Goal: Task Accomplishment & Management: Manage account settings

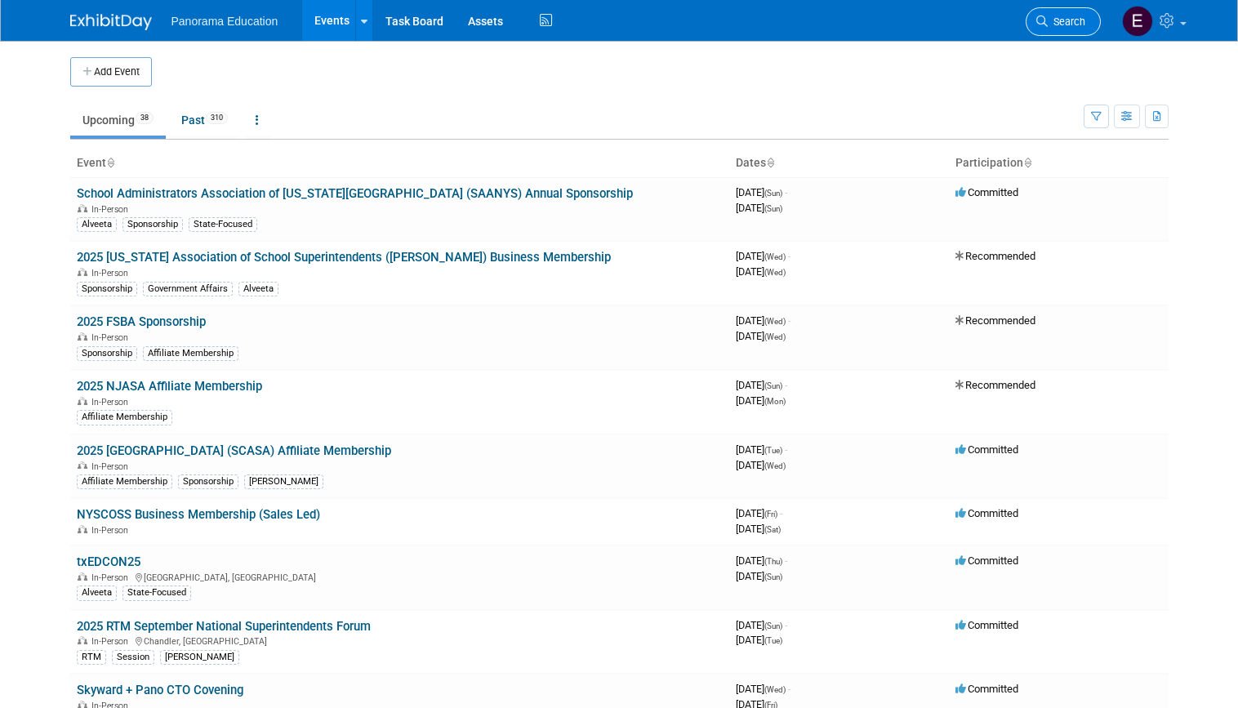
click at [1053, 27] on span "Search" at bounding box center [1066, 22] width 38 height 12
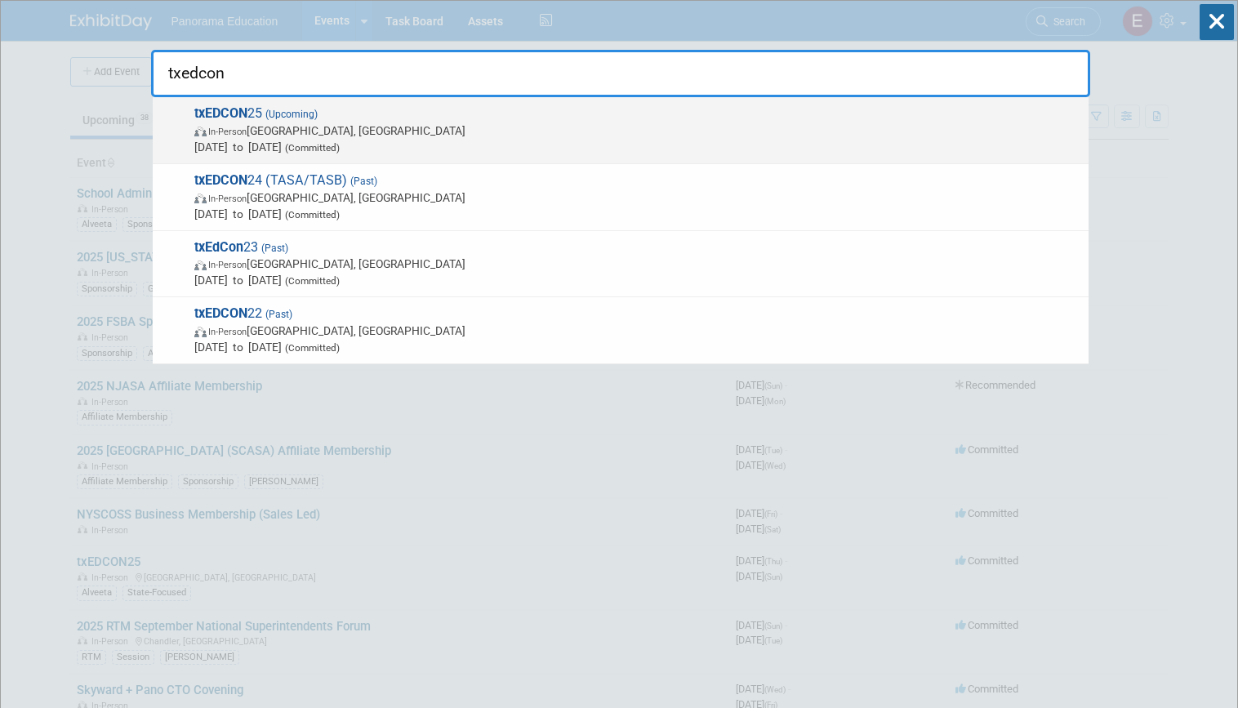
type input "txedcon"
click at [345, 131] on span "In-Person [GEOGRAPHIC_DATA], [GEOGRAPHIC_DATA]" at bounding box center [637, 130] width 886 height 16
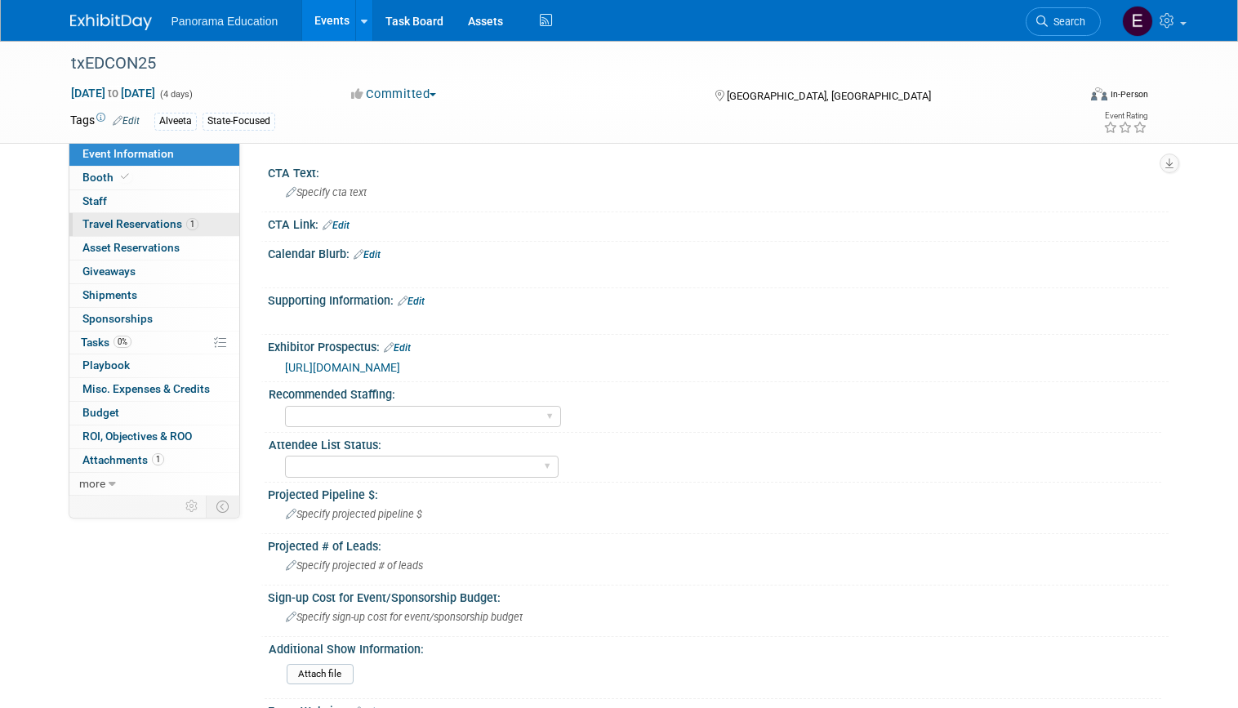
click at [146, 225] on span "Travel Reservations 1" at bounding box center [140, 223] width 116 height 13
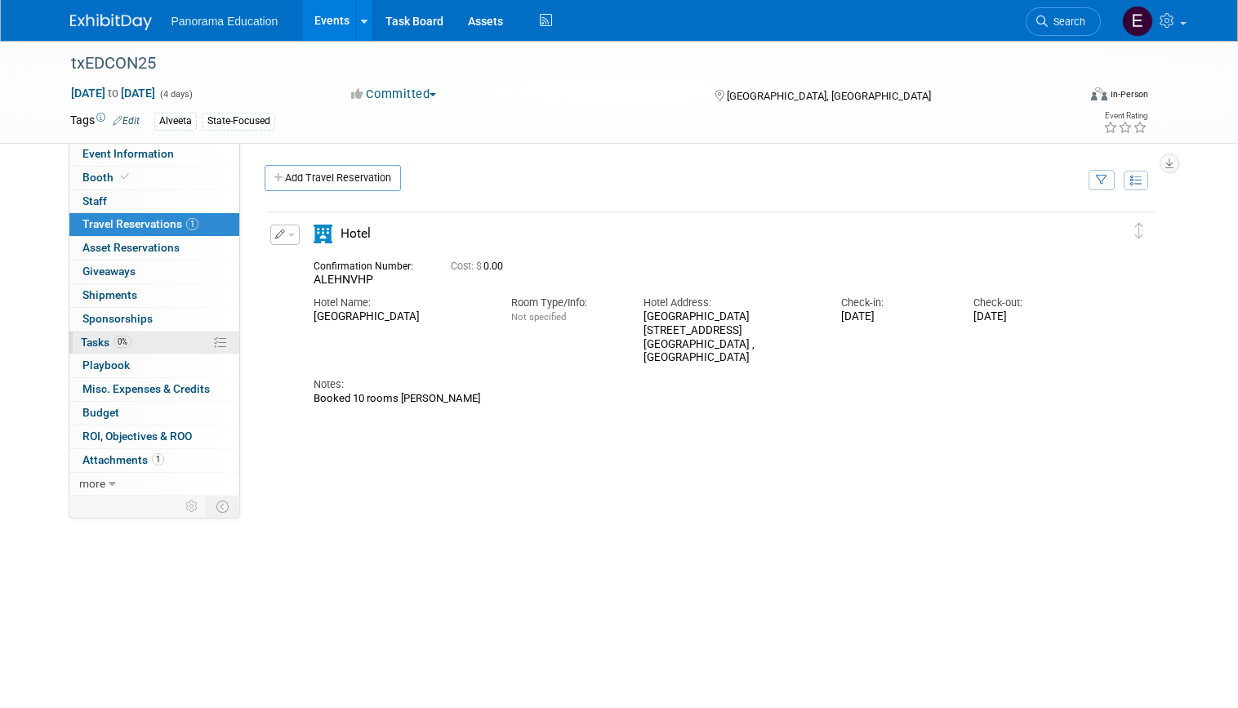
click at [141, 342] on link "0% Tasks 0%" at bounding box center [154, 342] width 170 height 23
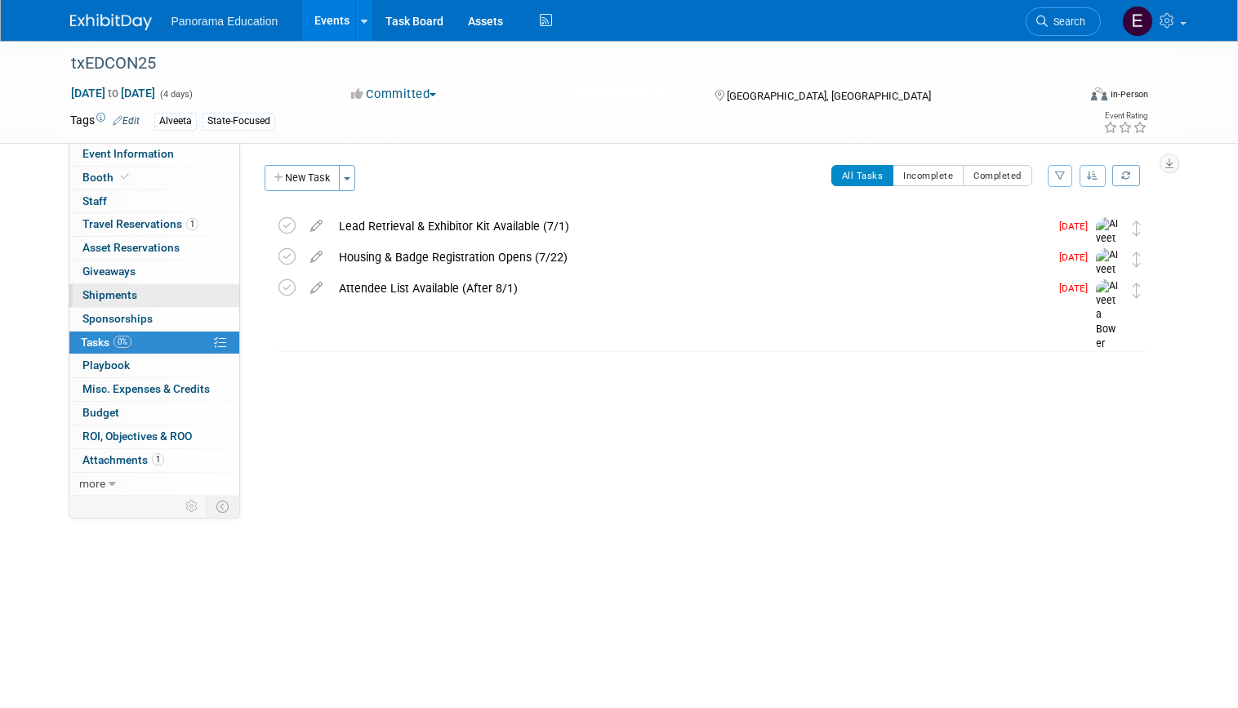
click at [147, 292] on link "0 Shipments 0" at bounding box center [154, 295] width 170 height 23
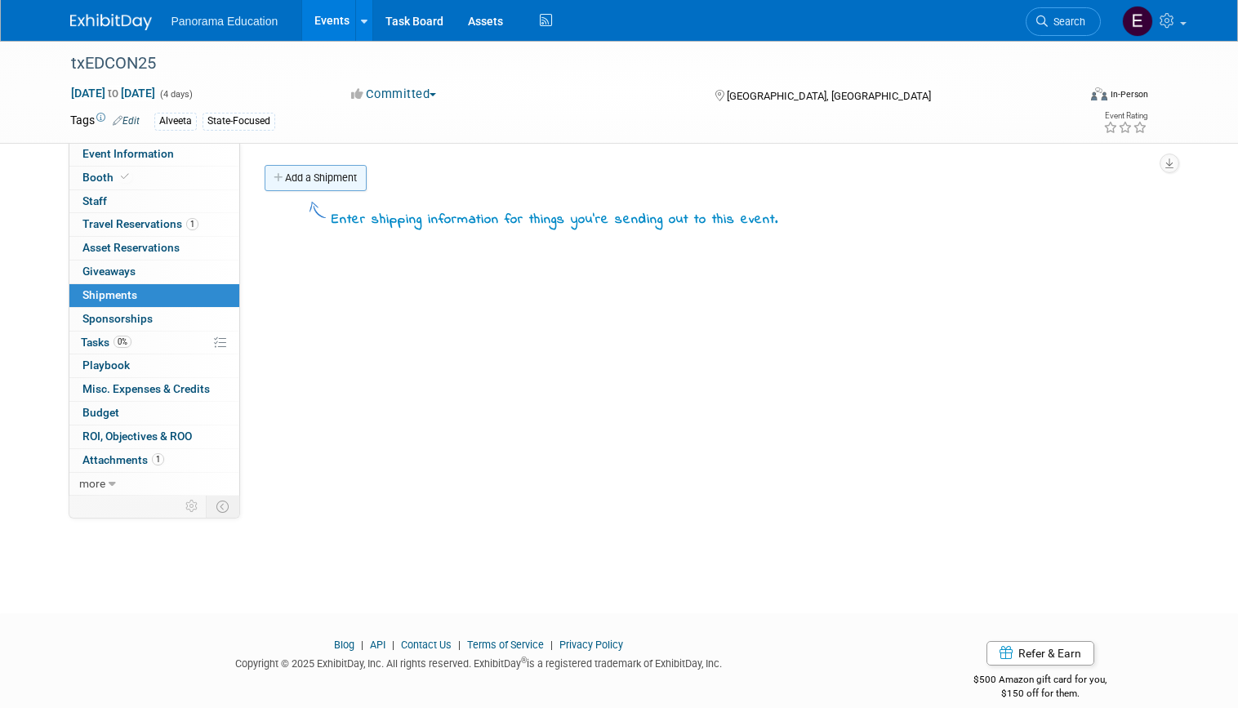
click at [310, 180] on link "Add a Shipment" at bounding box center [315, 178] width 102 height 26
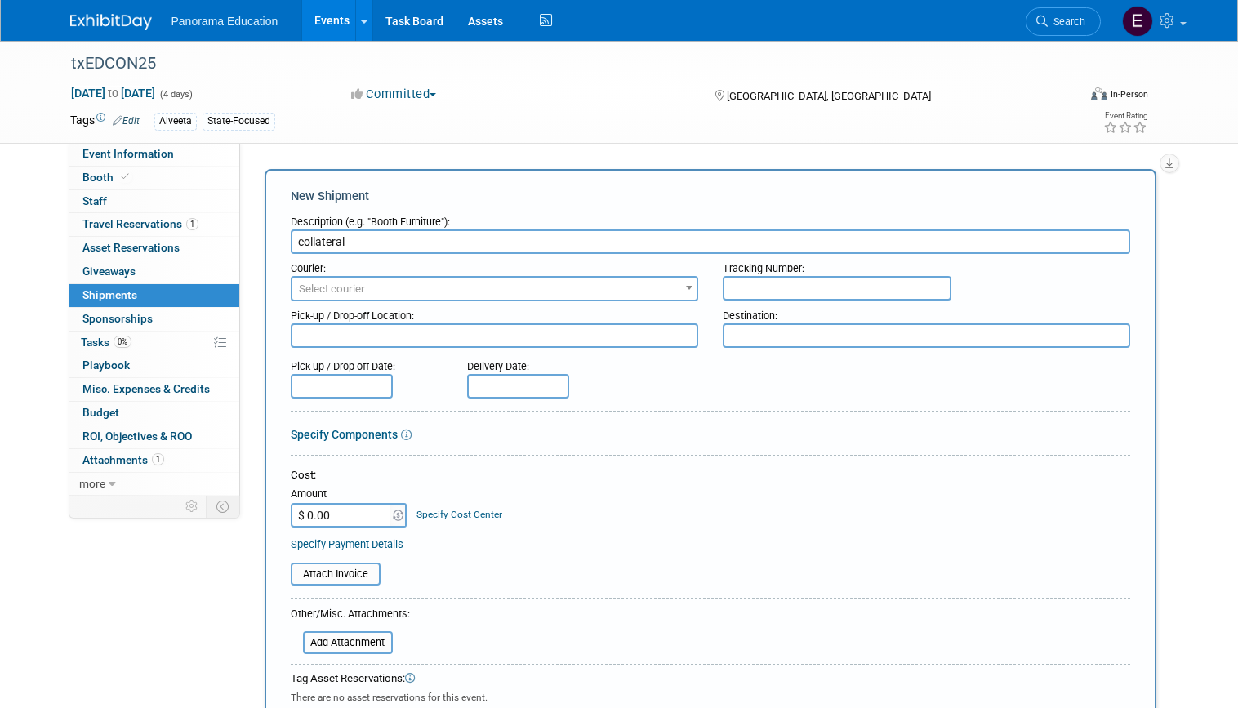
type input "collateral"
click at [339, 511] on input "$ 0.00" at bounding box center [342, 515] width 102 height 24
paste input "373.75"
type input "$ 373.75"
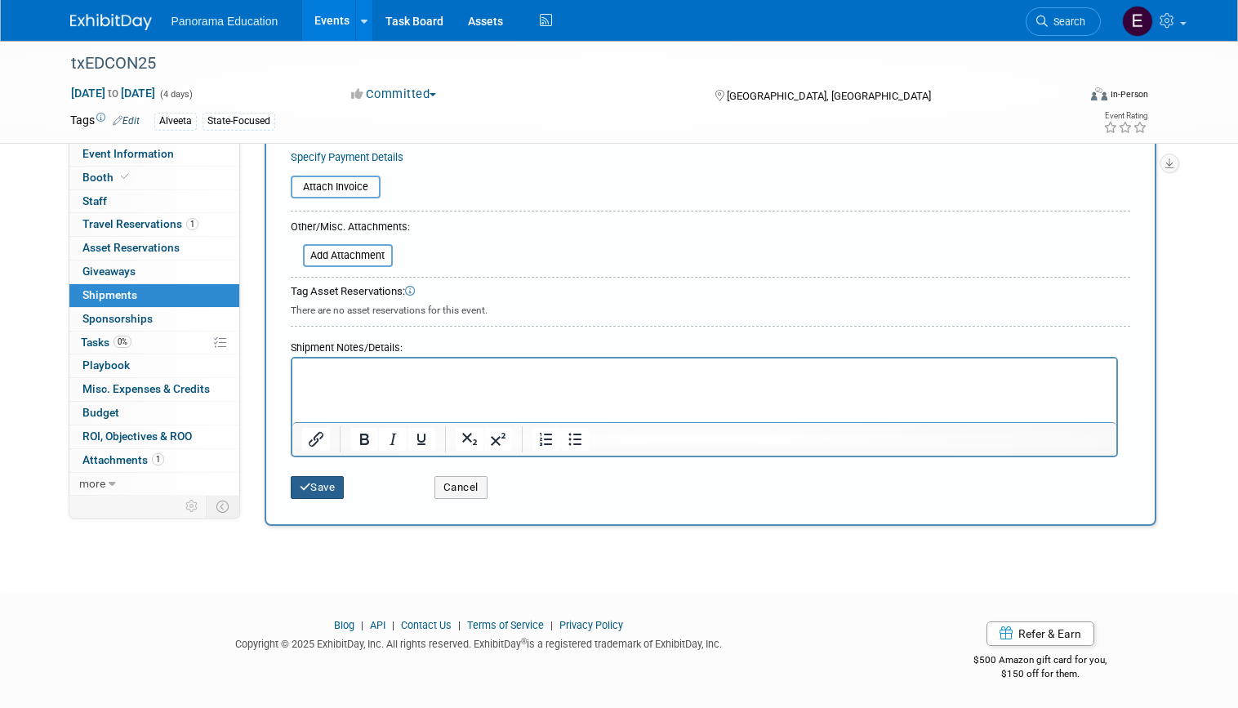
click at [336, 489] on button "Save" at bounding box center [318, 487] width 54 height 23
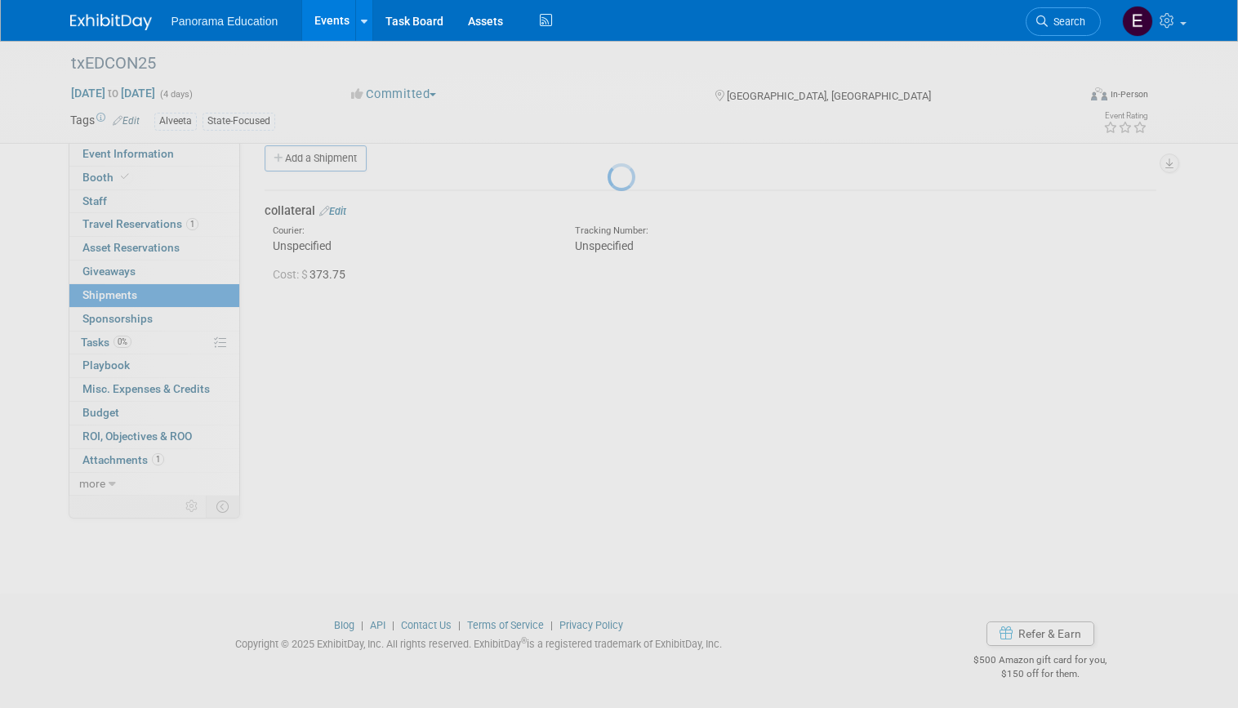
scroll to position [20, 0]
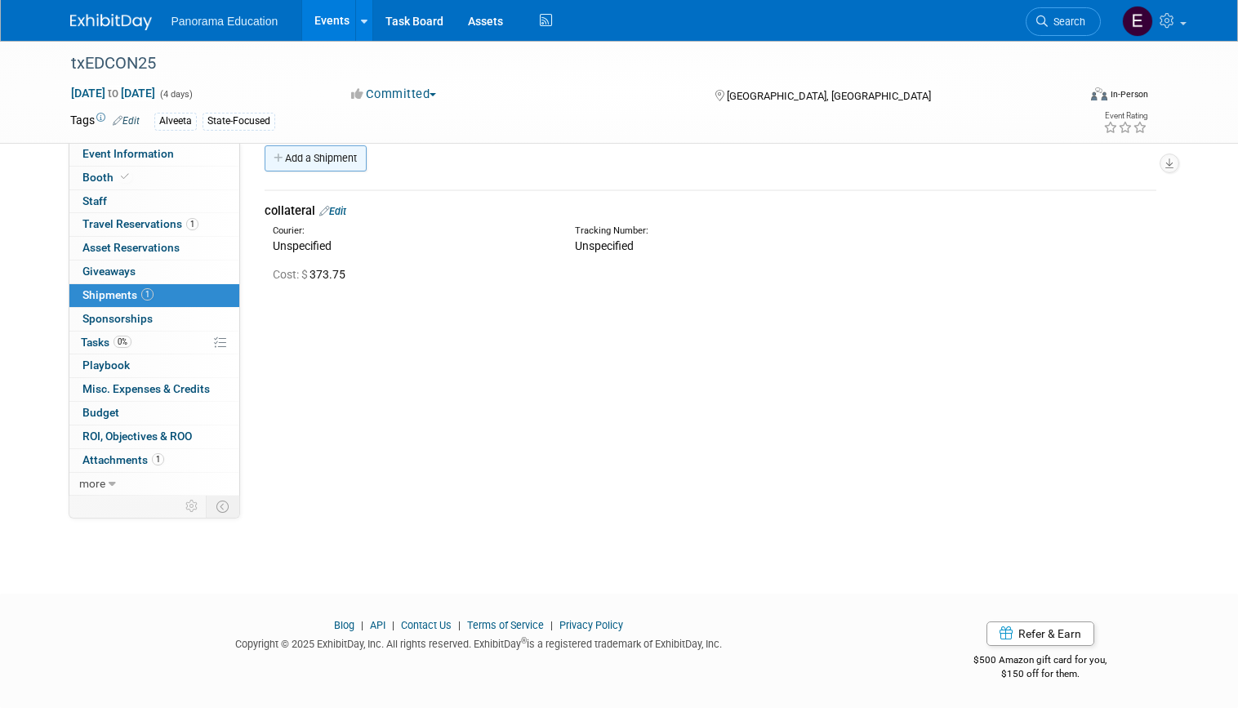
click at [322, 150] on link "Add a Shipment" at bounding box center [315, 158] width 102 height 26
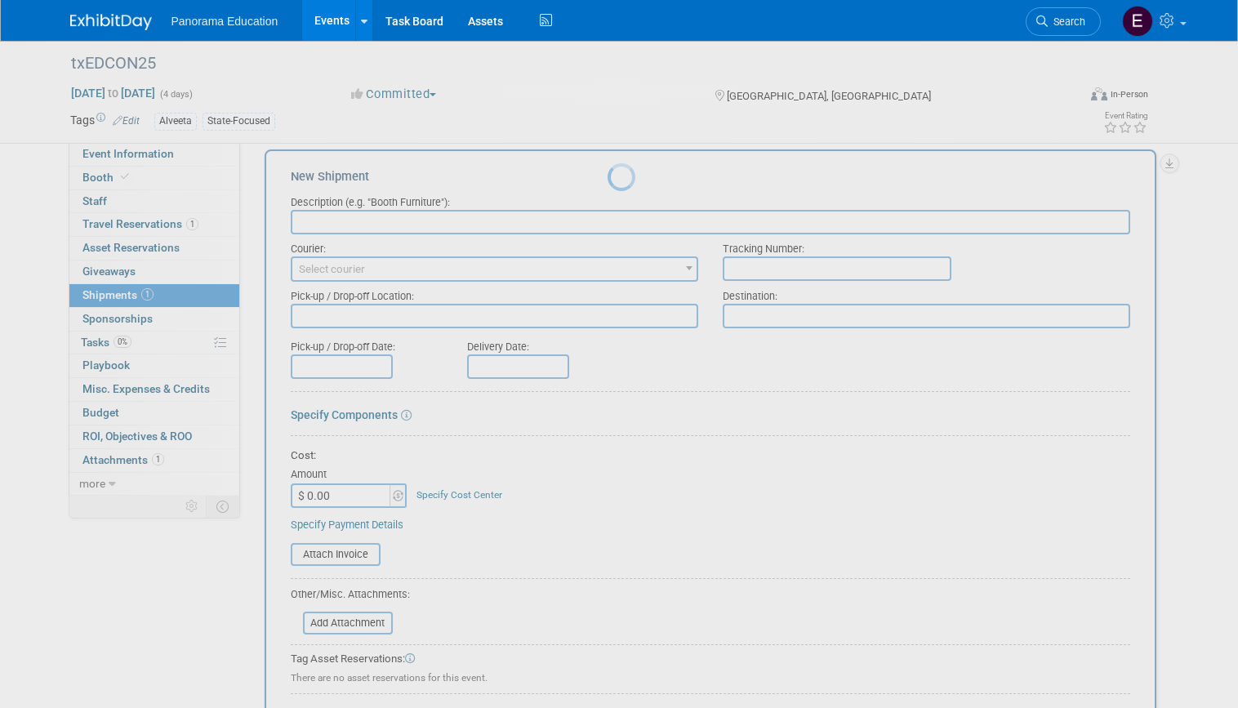
scroll to position [0, 0]
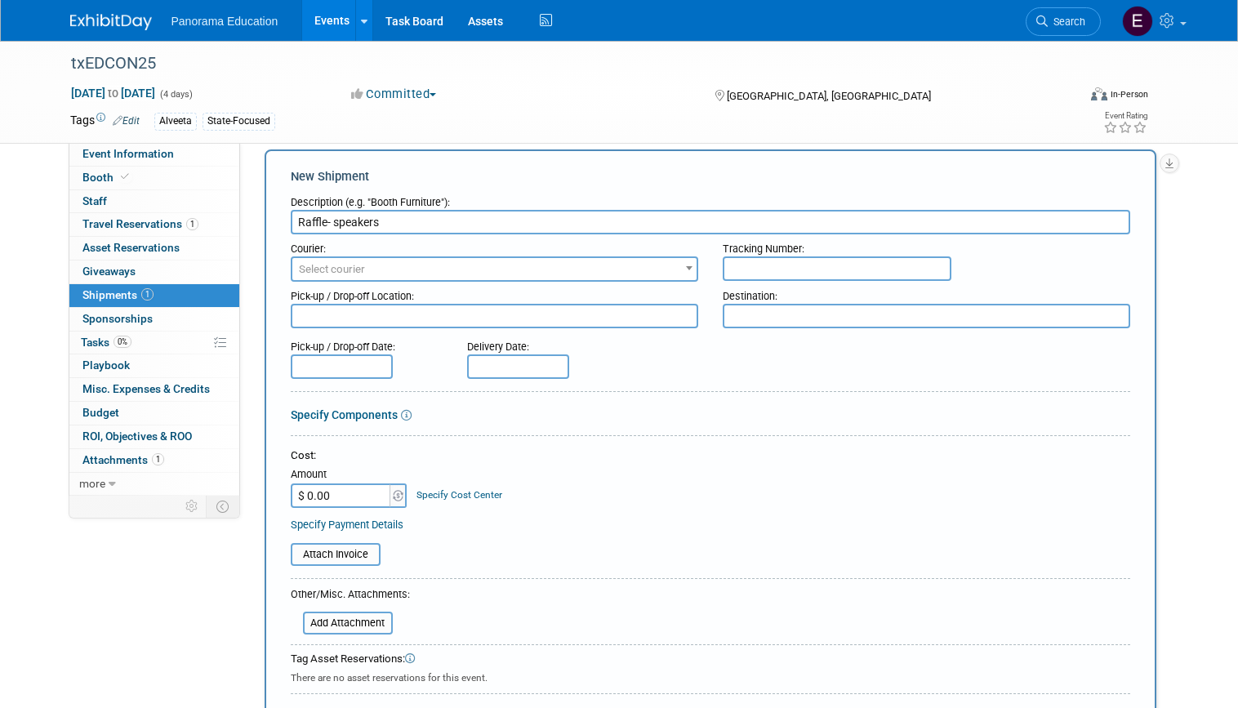
type input "Raffle- speakers"
click at [318, 496] on input "$ 0.00" at bounding box center [342, 495] width 102 height 24
type input "$ 109.00"
click at [518, 593] on form "Description (e.g. "Booth Furniture"): Raffle- speakers Courier: 007EX 17 Post S…" at bounding box center [710, 522] width 839 height 668
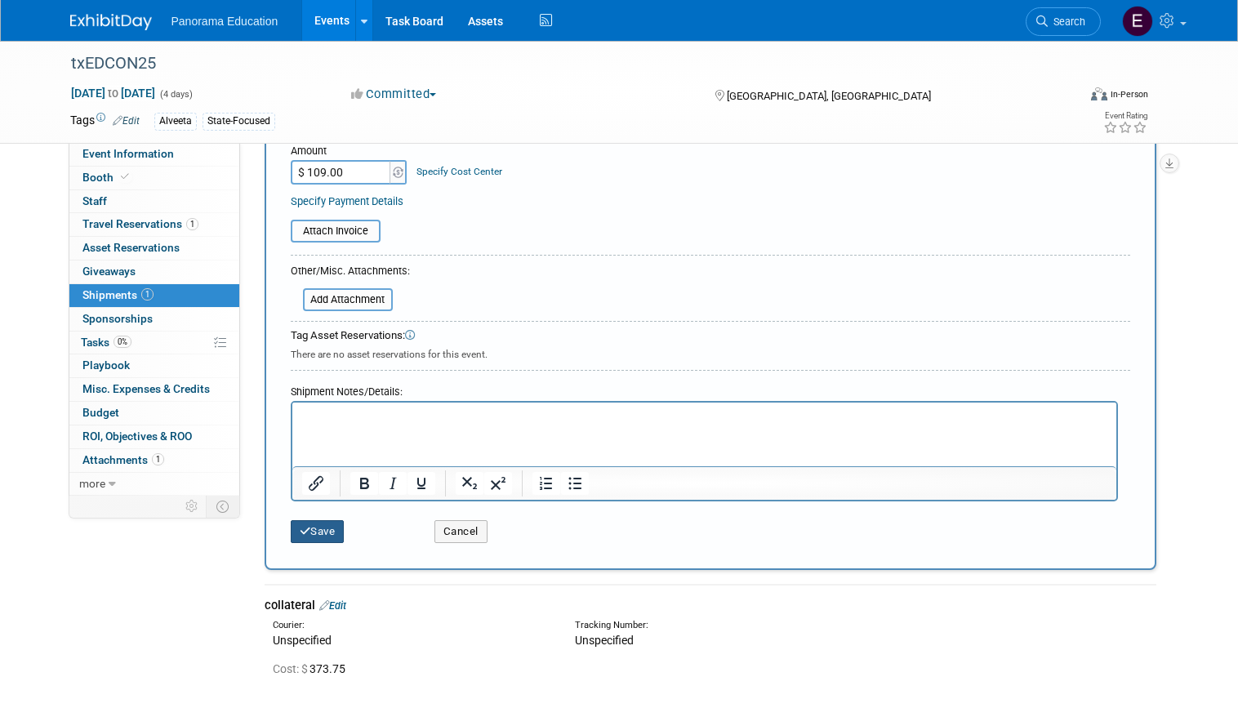
click at [317, 538] on button "Save" at bounding box center [318, 531] width 54 height 23
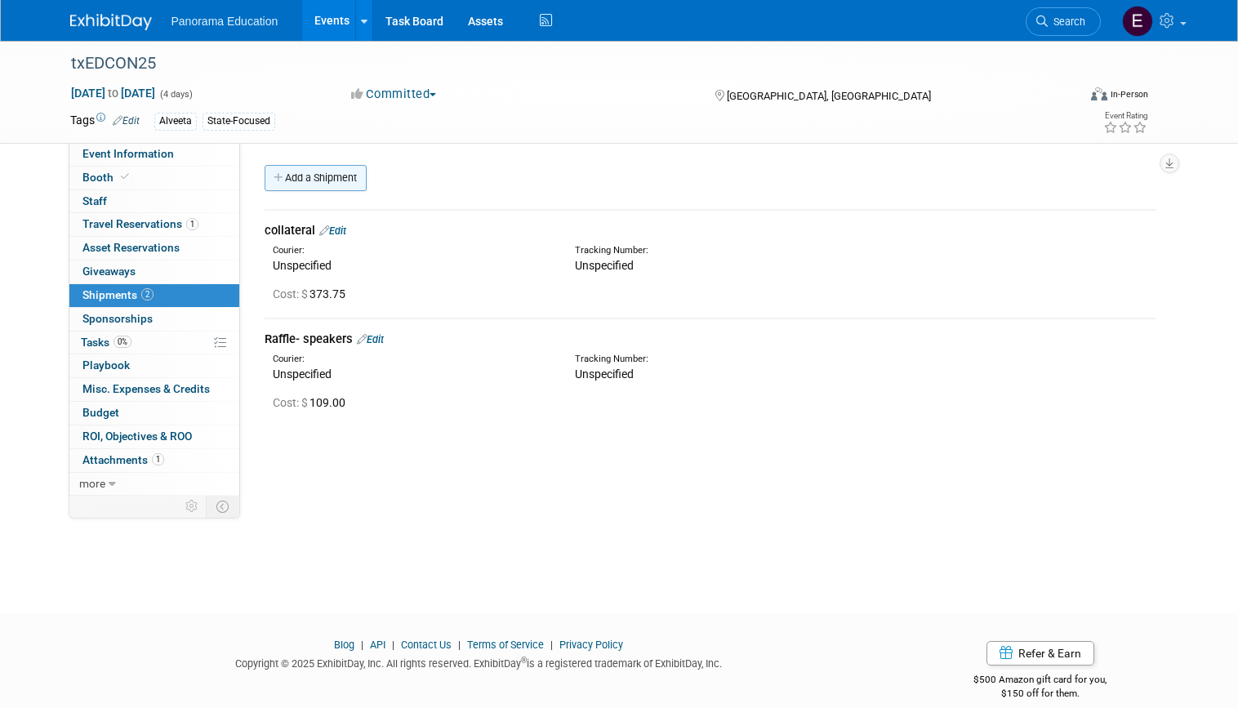
click at [333, 165] on link "Add a Shipment" at bounding box center [315, 178] width 102 height 26
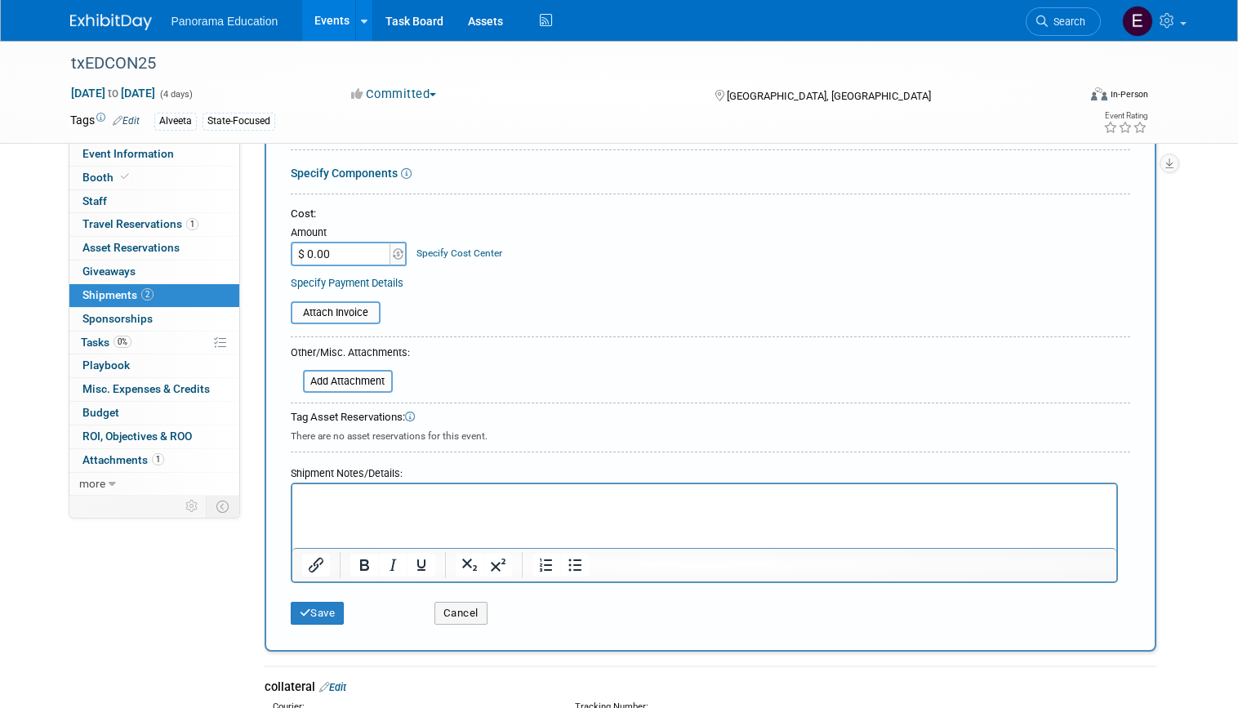
scroll to position [269, 0]
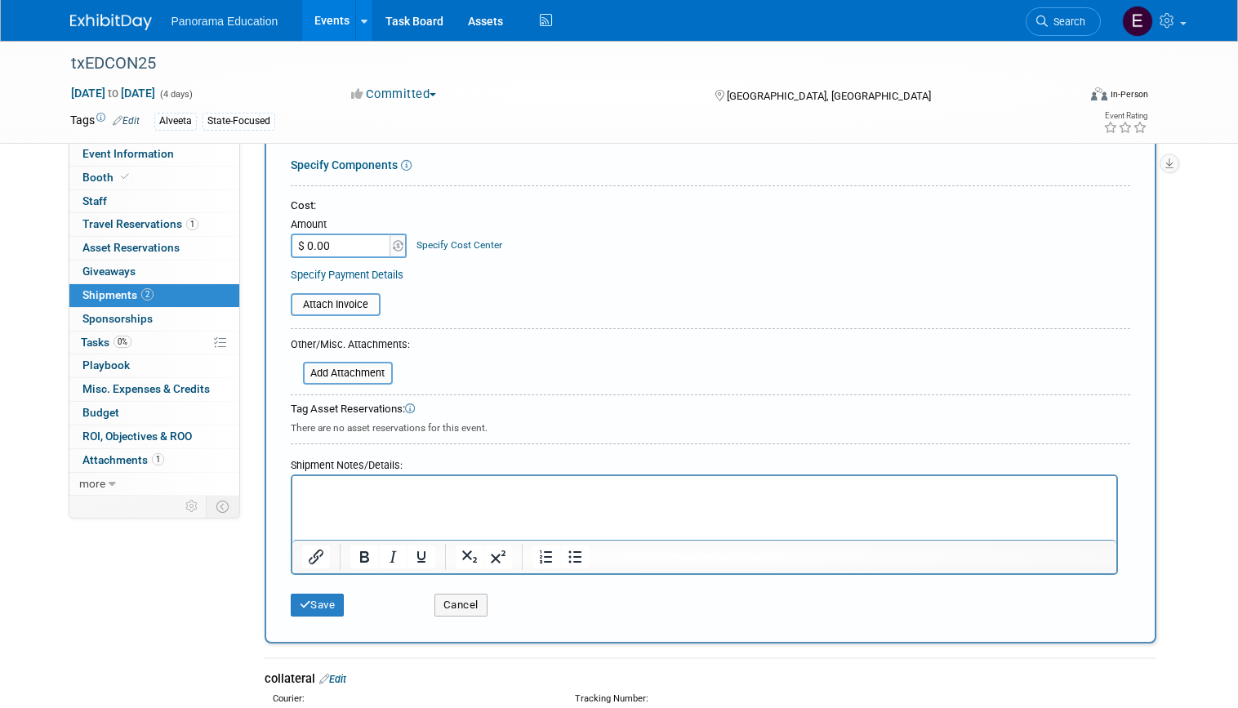
type input "Fedex sign"
click at [496, 499] on html at bounding box center [703, 487] width 824 height 23
click at [344, 229] on div "Amount" at bounding box center [350, 225] width 118 height 16
click at [341, 242] on input "$ 0.00" at bounding box center [342, 245] width 102 height 24
paste input "29.46"
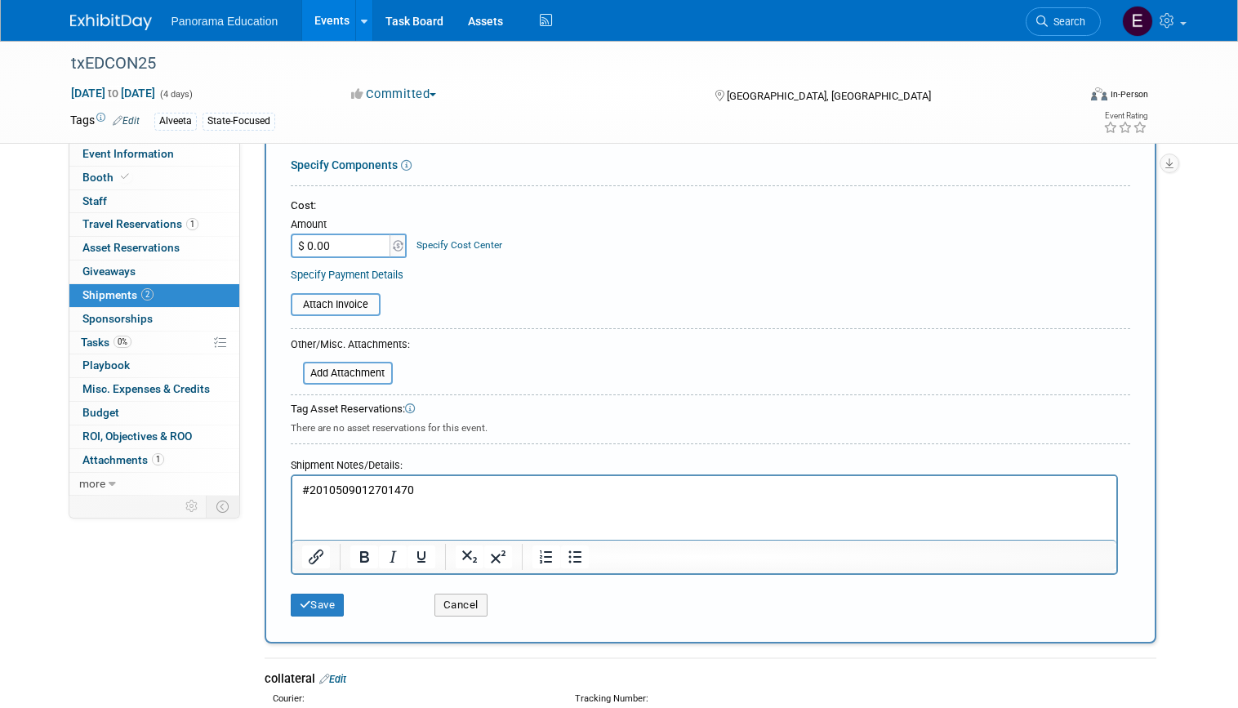
type input "$ 29.46"
click at [561, 348] on form "Description (e.g. "Booth Furniture"): Fedex sign Courier: 007EX 17 Post Service…" at bounding box center [710, 281] width 839 height 687
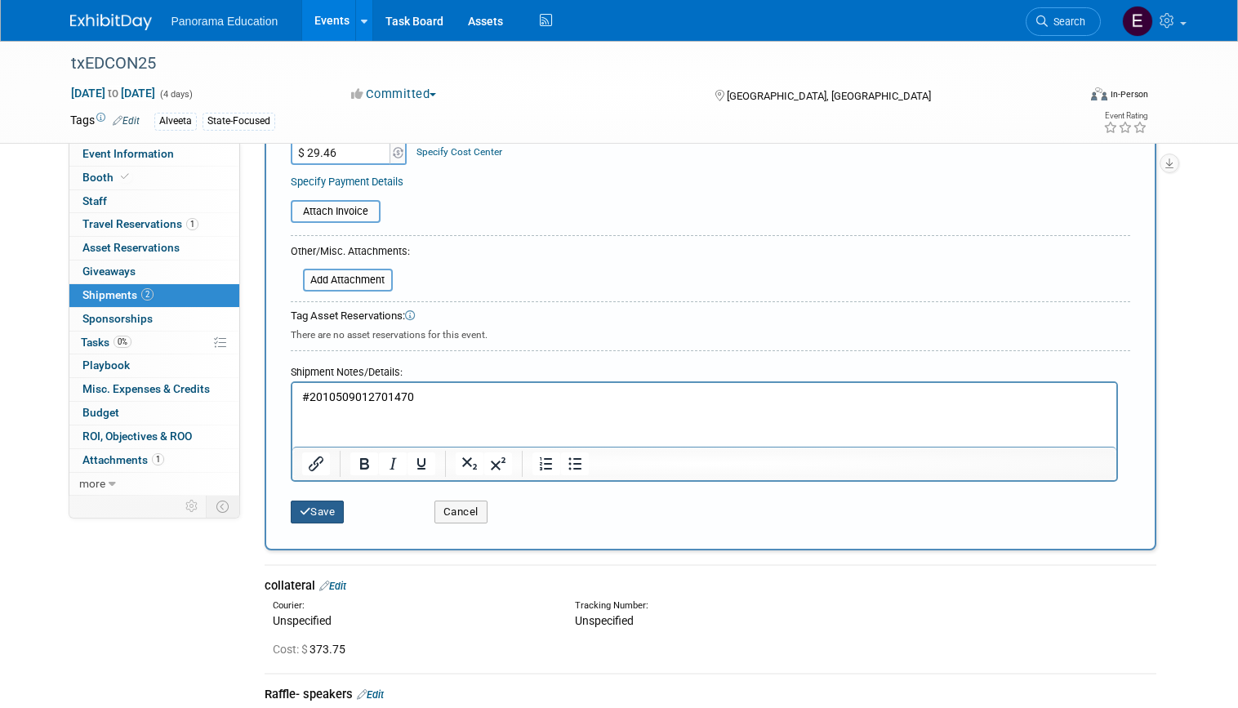
click at [311, 511] on button "Save" at bounding box center [318, 511] width 54 height 23
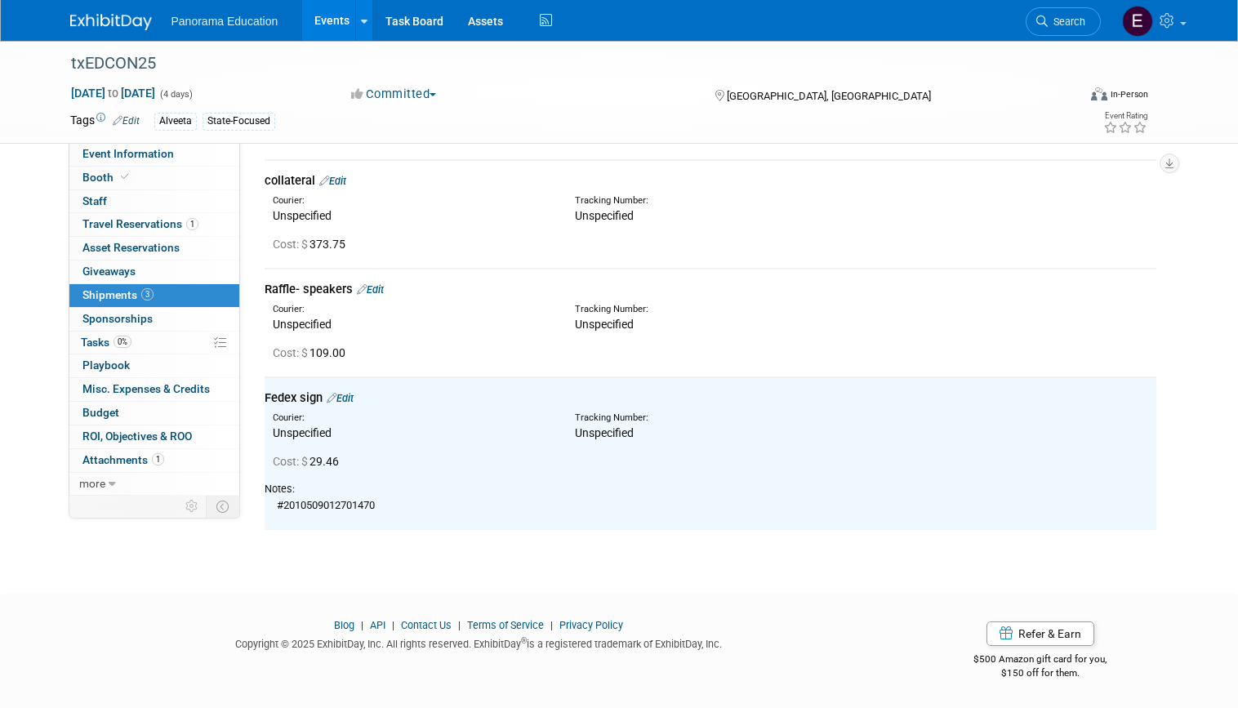
scroll to position [0, 0]
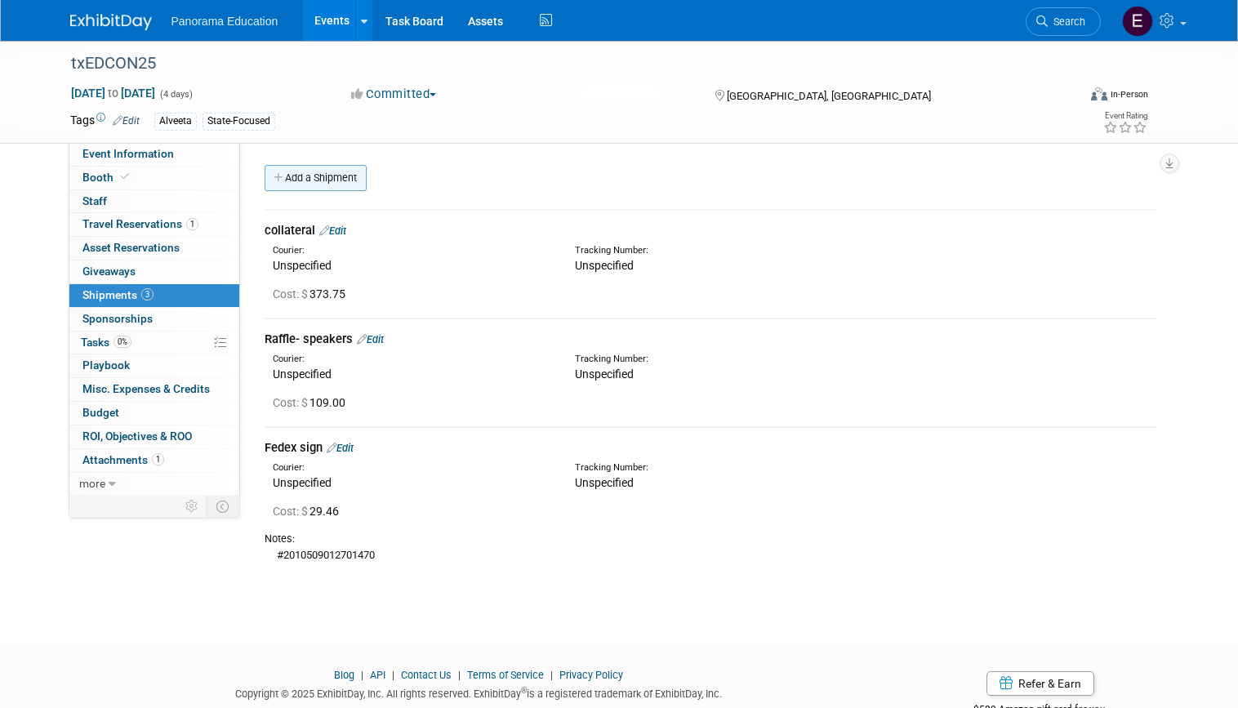
click at [338, 175] on link "Add a Shipment" at bounding box center [315, 178] width 102 height 26
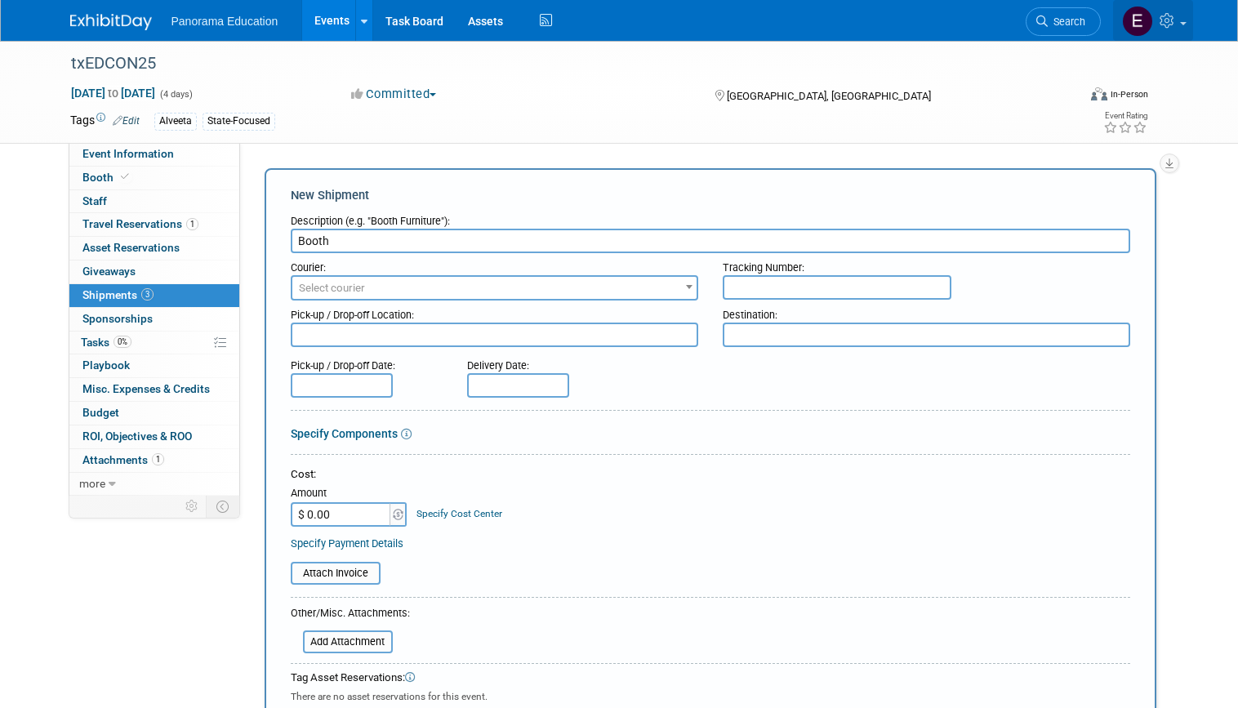
type input "Booth"
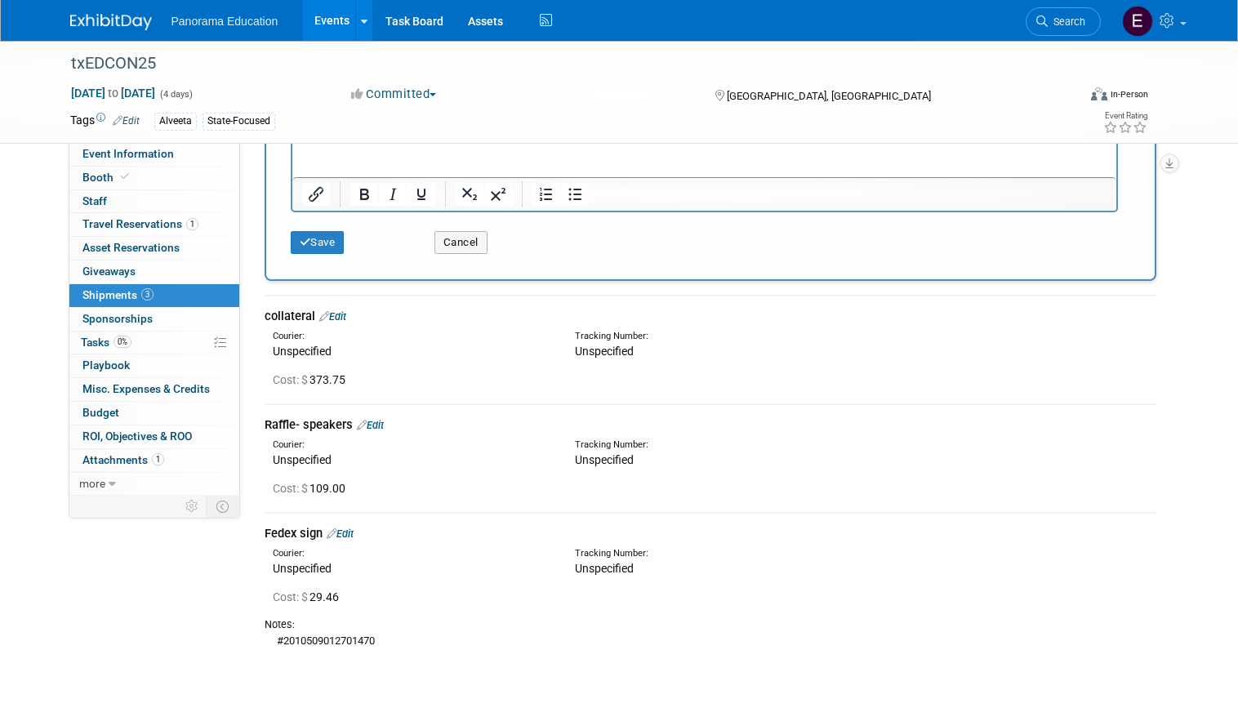
scroll to position [635, 0]
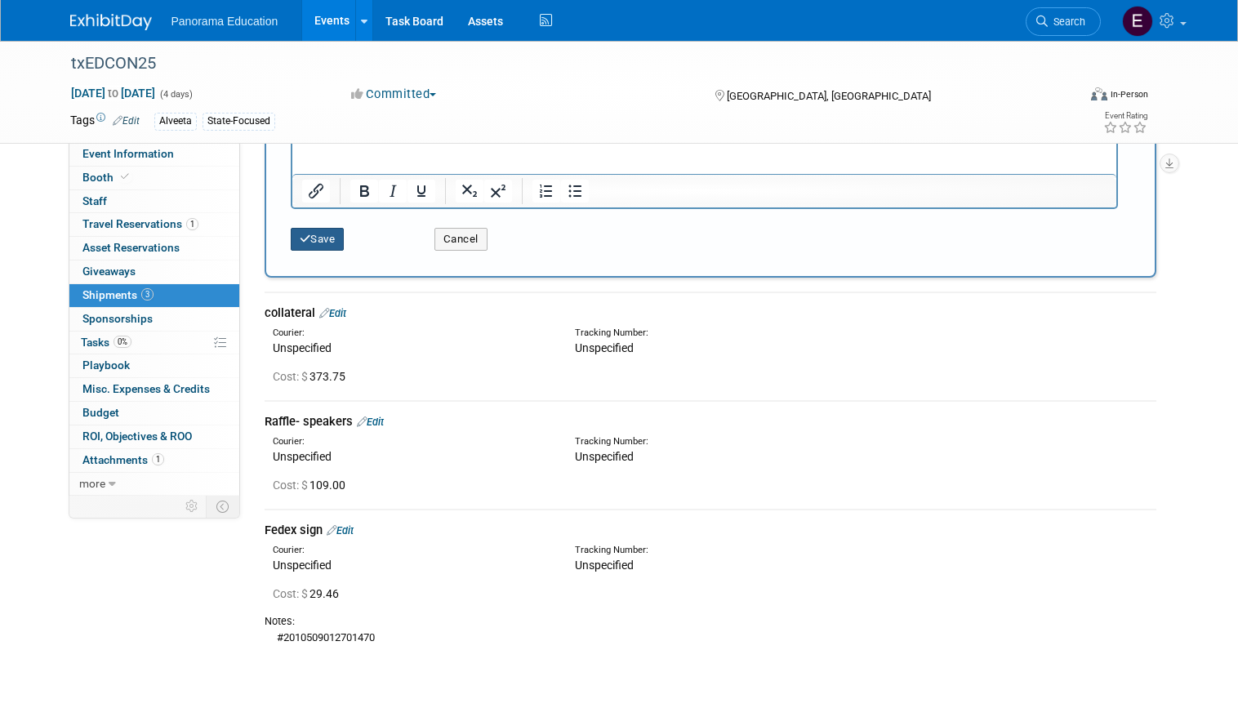
click at [329, 247] on button "Save" at bounding box center [318, 239] width 54 height 23
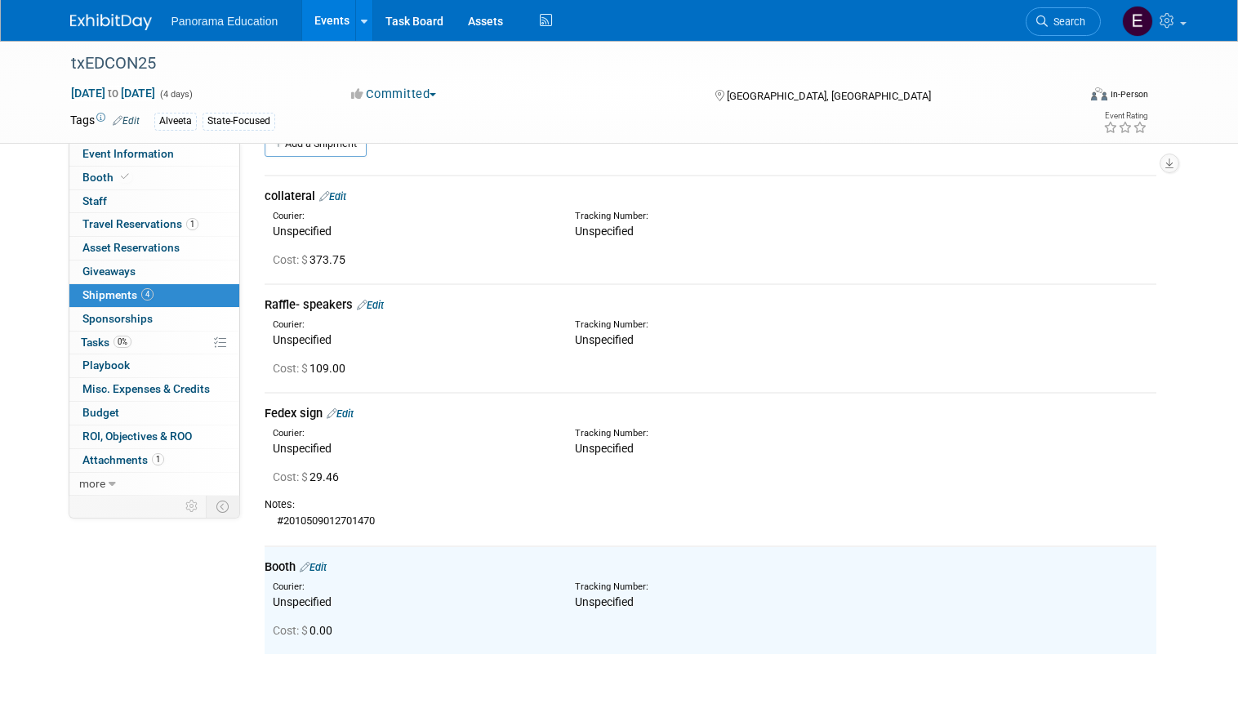
scroll to position [0, 0]
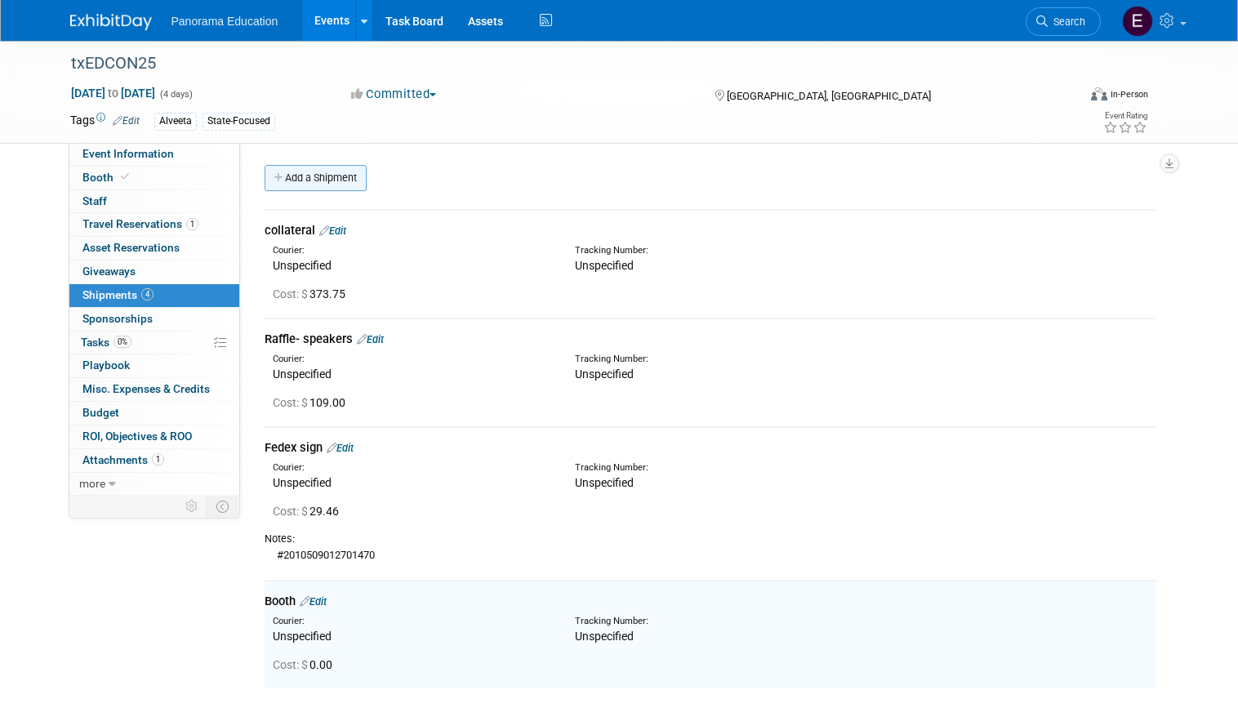
click at [304, 184] on link "Add a Shipment" at bounding box center [315, 178] width 102 height 26
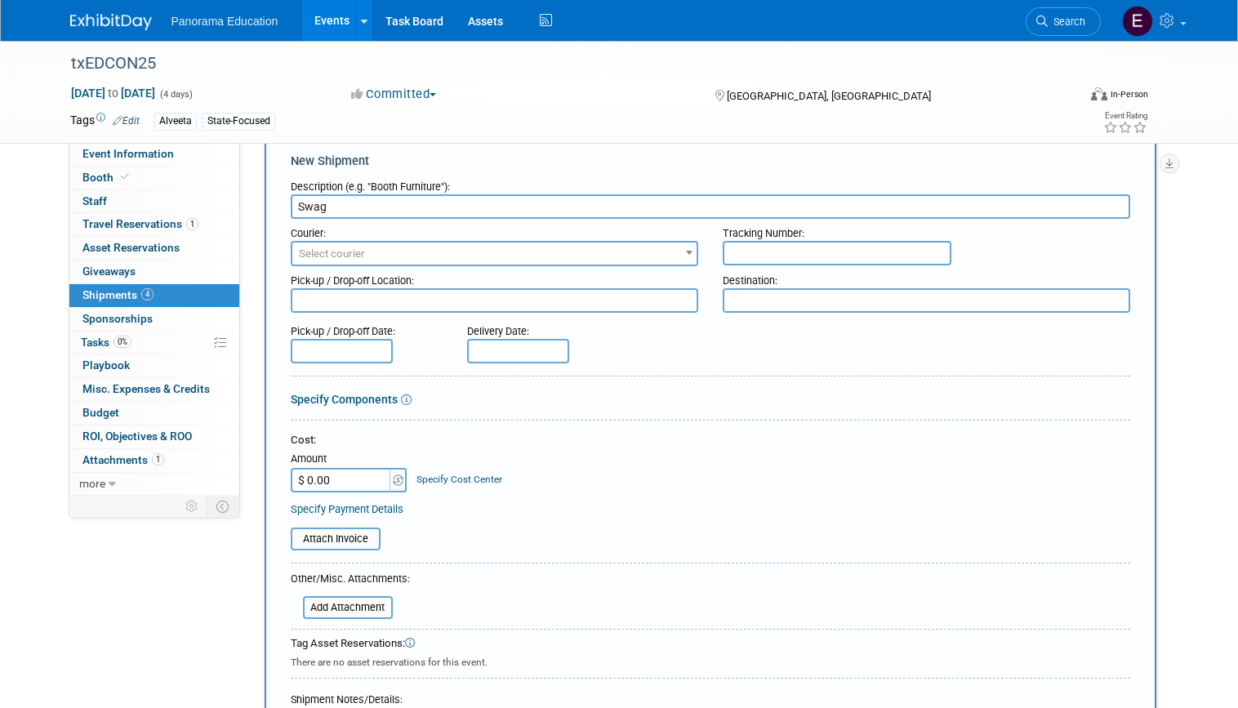
scroll to position [38, 0]
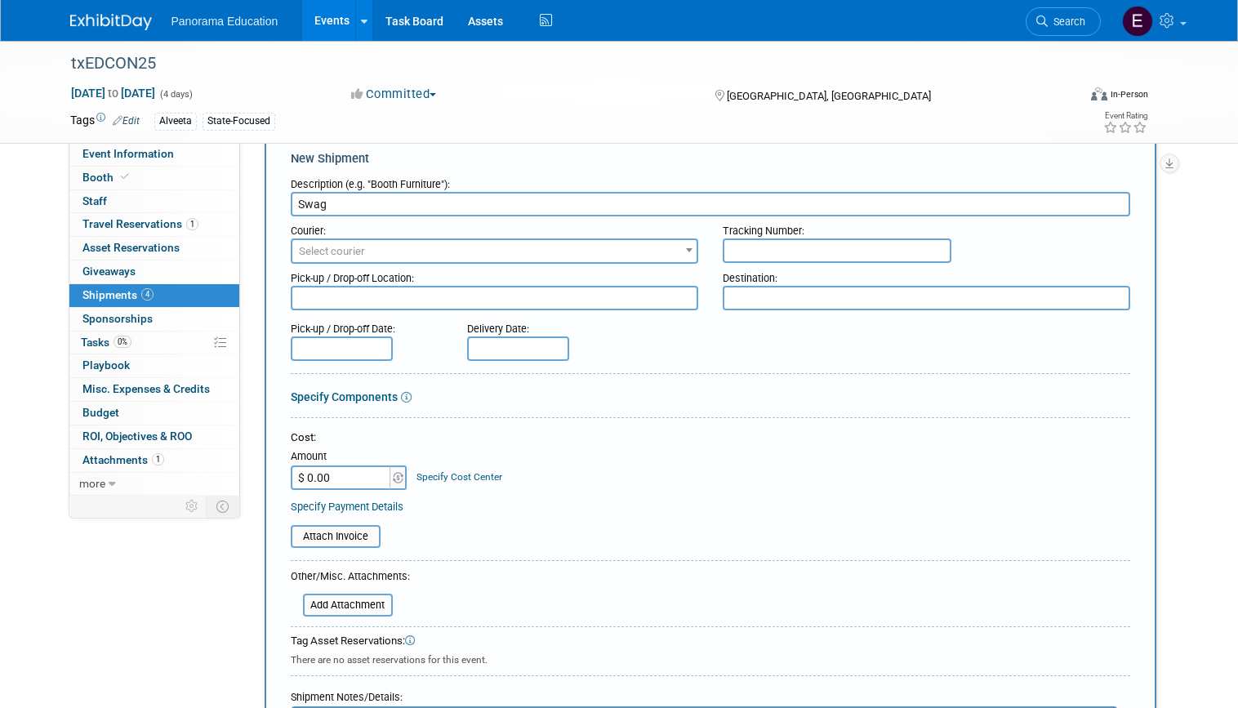
type input "Swag"
click at [752, 242] on input "text" at bounding box center [836, 250] width 229 height 24
paste input "1ZA826E90397509850"
type input "1ZA826E90397509850"
click at [334, 487] on input "$ 0.00" at bounding box center [342, 477] width 102 height 24
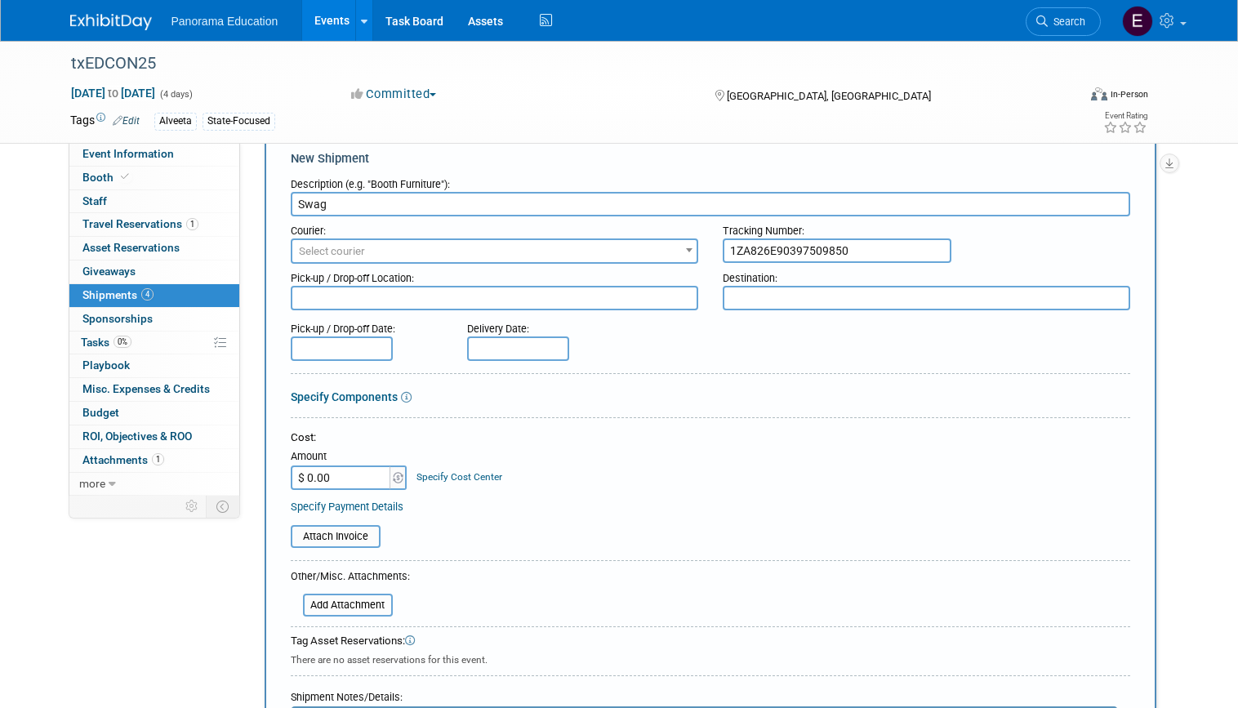
paste input "122.79"
type input "$ 122.79"
click at [650, 458] on div "Cost: Amount $ 122.79 Specify Cost Center Cost Center -- Not Specified --" at bounding box center [710, 460] width 839 height 60
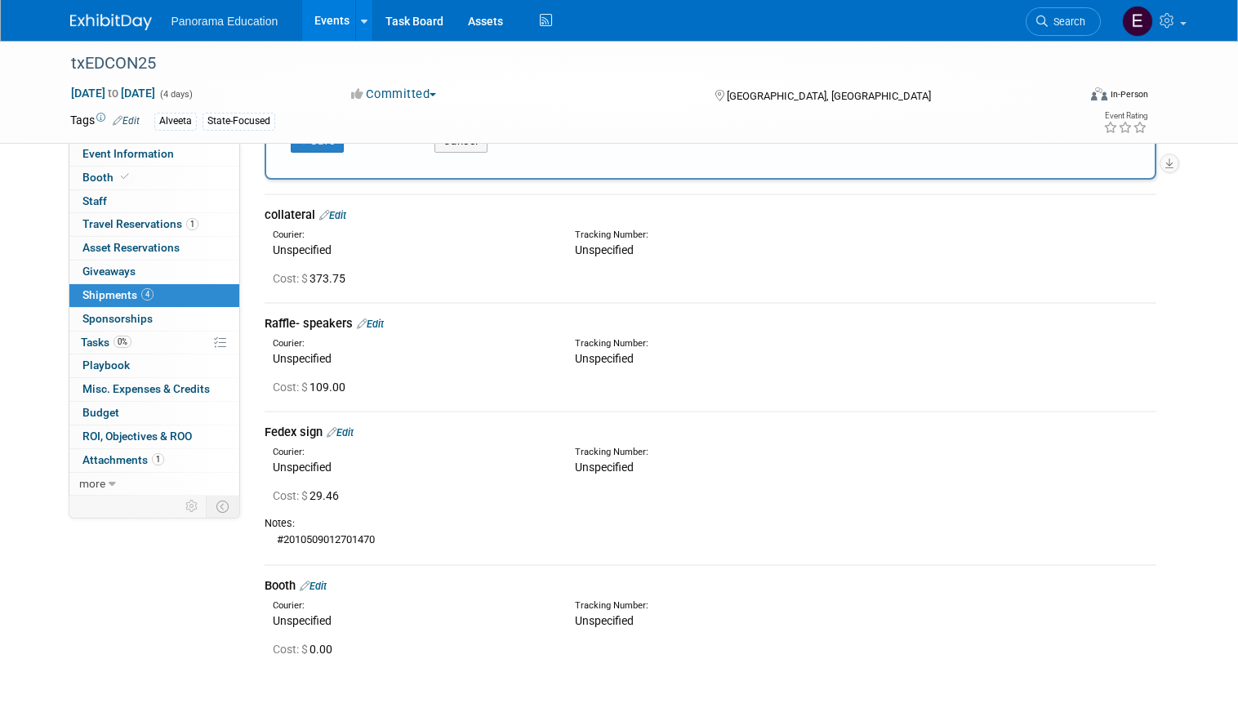
scroll to position [629, 0]
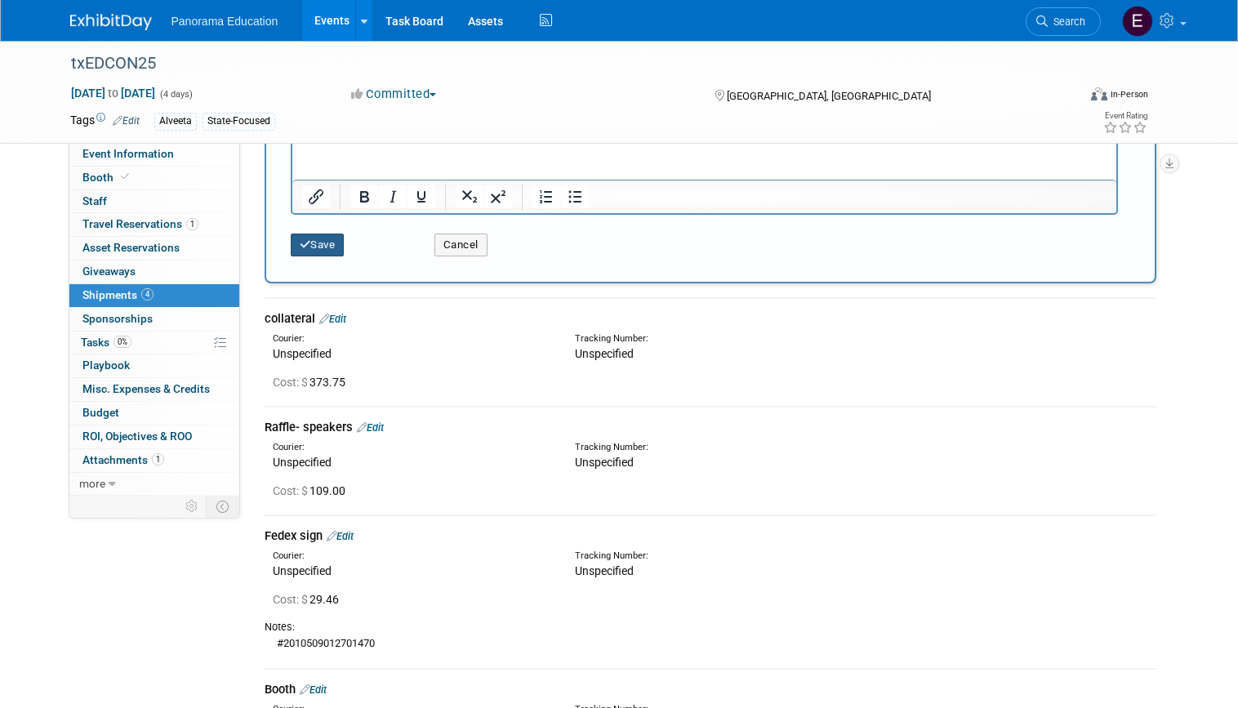
click at [317, 246] on button "Save" at bounding box center [318, 244] width 54 height 23
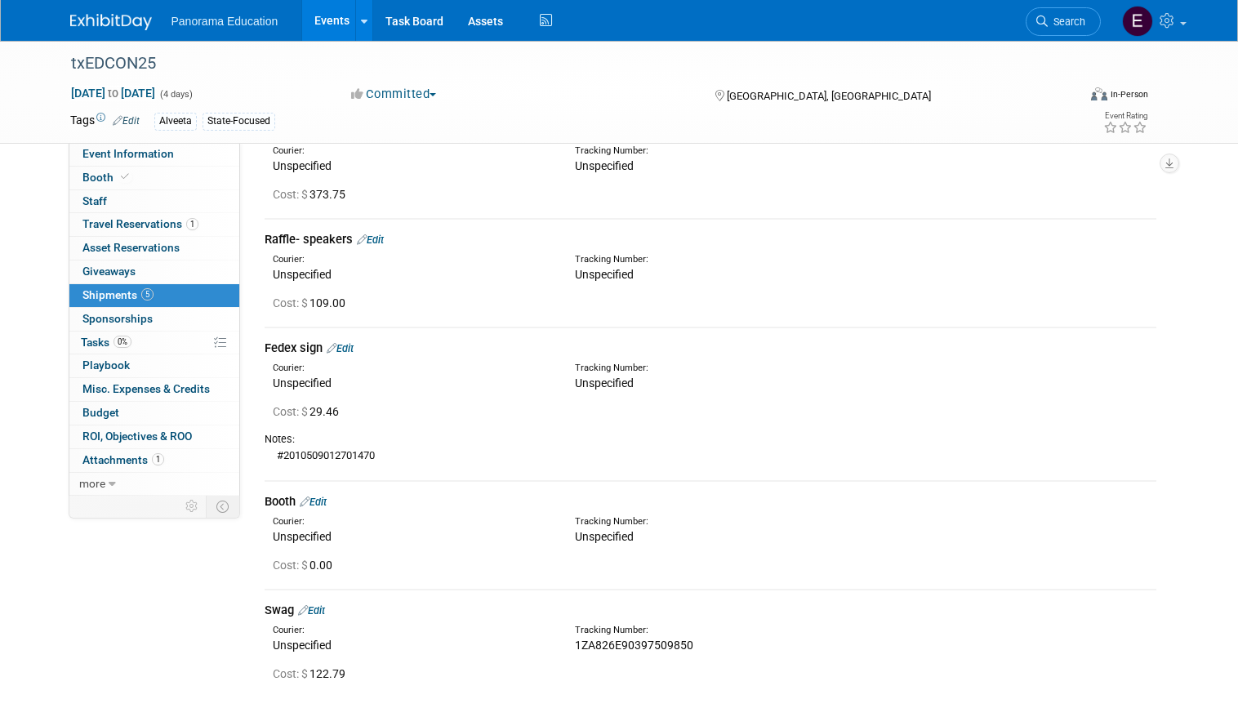
scroll to position [79, 0]
